Goal: Information Seeking & Learning: Learn about a topic

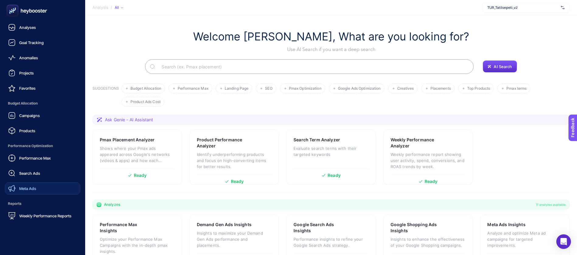
click at [45, 187] on link "Meta Ads" at bounding box center [42, 188] width 75 height 12
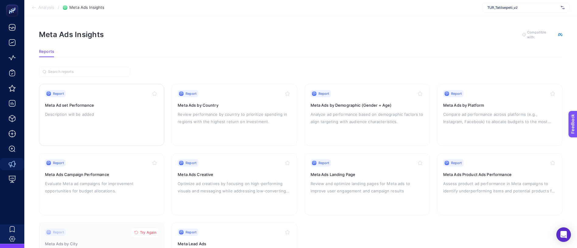
click at [114, 114] on p "Description will be added" at bounding box center [101, 114] width 113 height 7
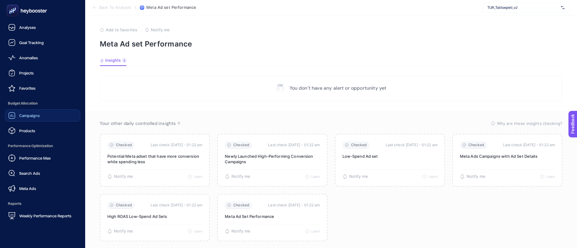
click at [32, 113] on span "Campaigns" at bounding box center [29, 115] width 21 height 5
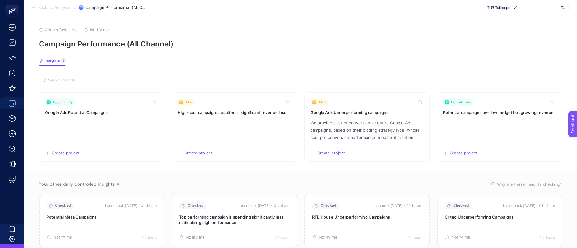
click at [501, 9] on span "TUR_Tatilsepeti_v2" at bounding box center [522, 7] width 71 height 5
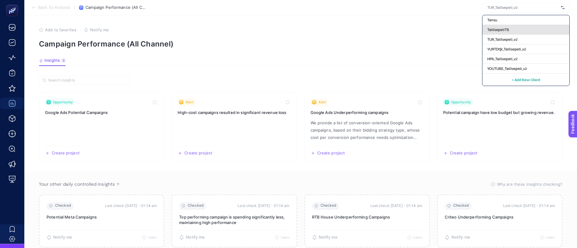
click at [509, 35] on div "TatilsepetiTS" at bounding box center [525, 40] width 87 height 10
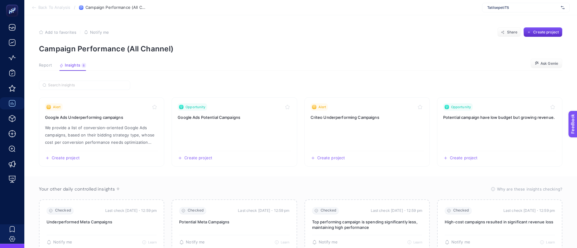
click at [500, 13] on section "Back To Analysis / Campaign Performance (All Channel) TatilsepetiTS" at bounding box center [300, 7] width 552 height 15
click at [500, 11] on div "TatilsepetiTS" at bounding box center [526, 8] width 88 height 10
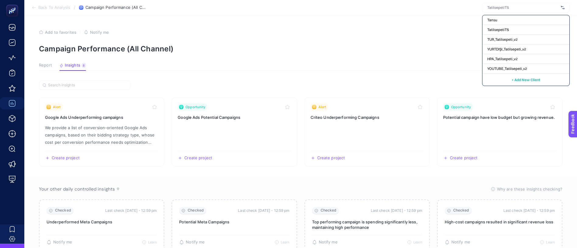
click at [390, 41] on section "Add to favorites false Notify me Share Create project Campaign Performance (All…" at bounding box center [300, 40] width 523 height 26
